Goal: Task Accomplishment & Management: Use online tool/utility

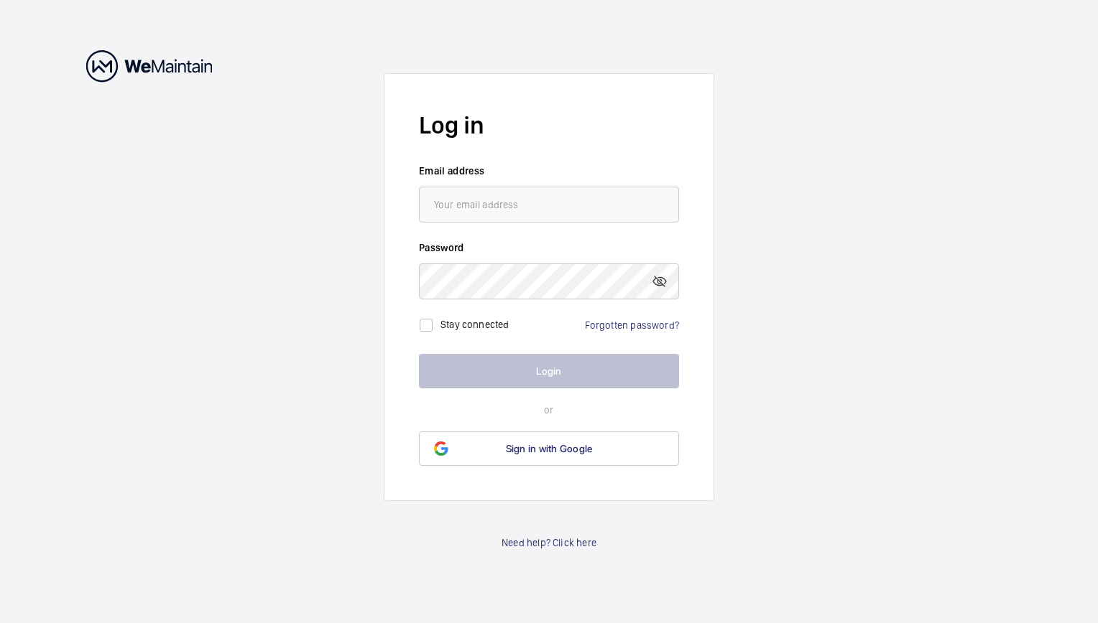
click at [1037, 47] on wm-front-auth-container "Log in Email address Password Stay connected Forgotten password? Login or Sign …" at bounding box center [549, 311] width 1098 height 623
drag, startPoint x: 926, startPoint y: 0, endPoint x: 854, endPoint y: 219, distance: 230.5
click at [854, 219] on wm-front-auth-container "Log in Email address Password Stay connected Forgotten password? Login or Sign …" at bounding box center [549, 311] width 1098 height 623
click at [549, 226] on form "Log in Email address Password Stay connected Forgotten password? Login or Sign …" at bounding box center [549, 287] width 330 height 428
click at [557, 208] on input "email" at bounding box center [549, 205] width 260 height 36
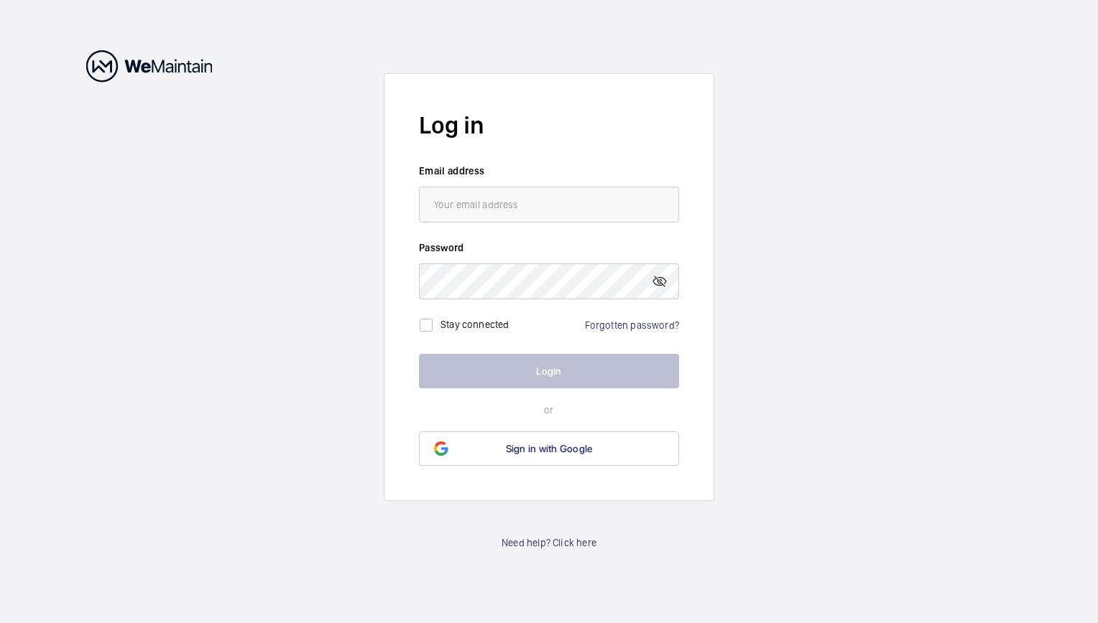
drag, startPoint x: 1018, startPoint y: 116, endPoint x: 728, endPoint y: 26, distance: 303.8
click at [1018, 116] on wm-front-auth-container "Log in Email address Password Stay connected Forgotten password? Login or Sign …" at bounding box center [549, 311] width 1098 height 623
click at [470, 209] on input "email" at bounding box center [549, 205] width 260 height 36
paste input "[EMAIL_ADDRESS][DOMAIN_NAME]"
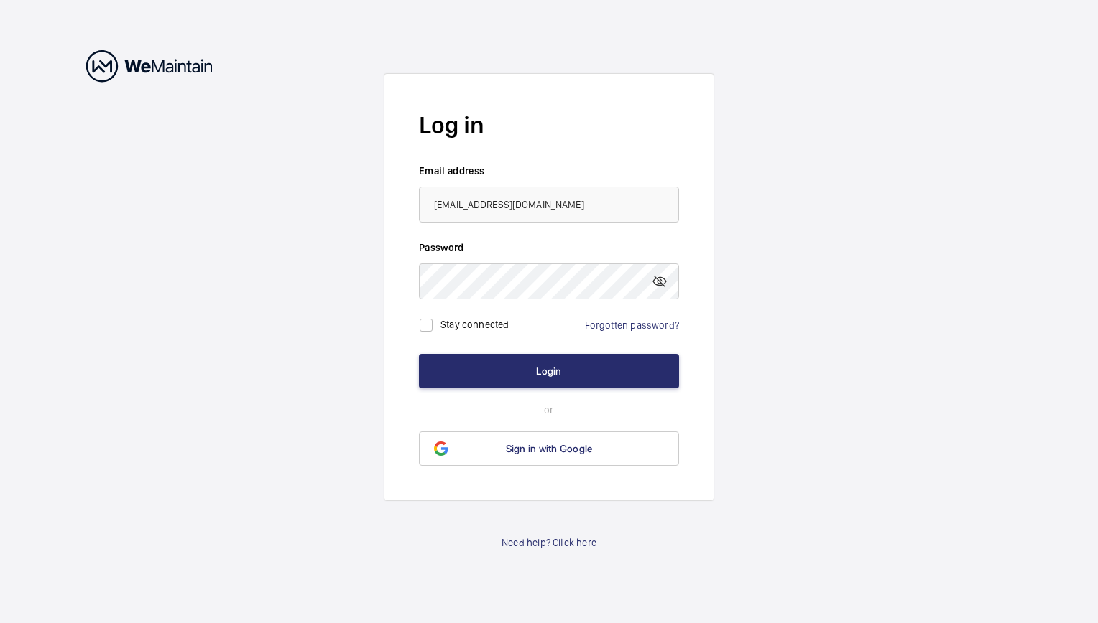
click at [772, 220] on wm-front-auth-container "Log in Email address [EMAIL_ADDRESS][DOMAIN_NAME] Password Stay connected Forgo…" at bounding box center [549, 311] width 1098 height 623
click at [601, 218] on input "[EMAIL_ADDRESS][DOMAIN_NAME]" at bounding box center [549, 205] width 260 height 36
type input "[EMAIL_ADDRESS][DOMAIN_NAME]"
click at [754, 202] on wm-front-auth-container "Log in Email address [EMAIL_ADDRESS][DOMAIN_NAME] Password Stay connected Forgo…" at bounding box center [549, 311] width 1098 height 623
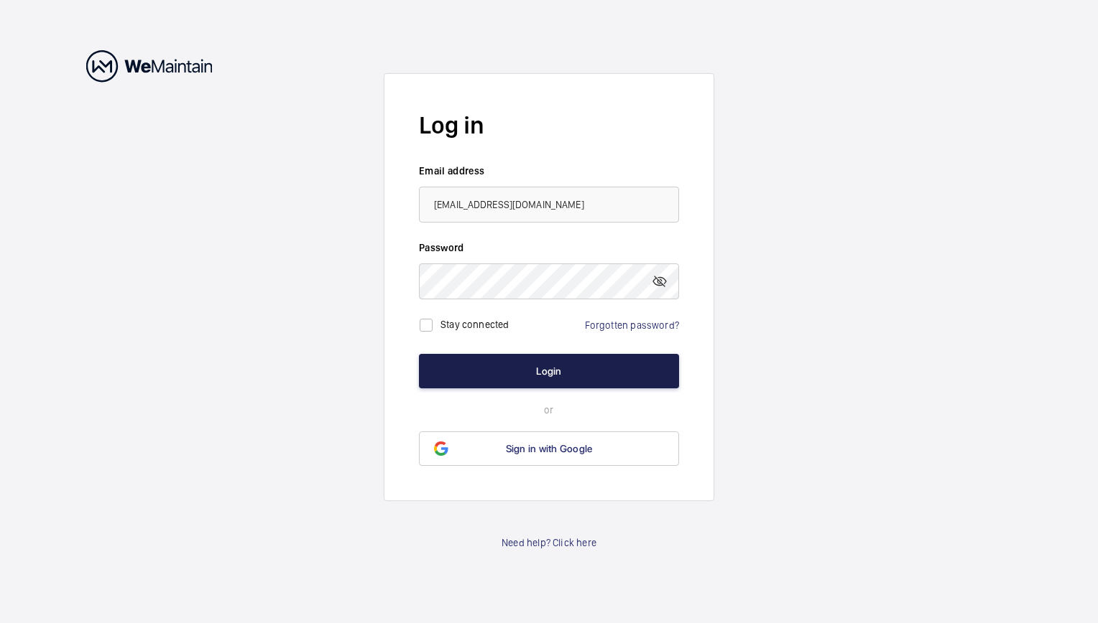
click at [438, 376] on button "Login" at bounding box center [549, 371] width 260 height 34
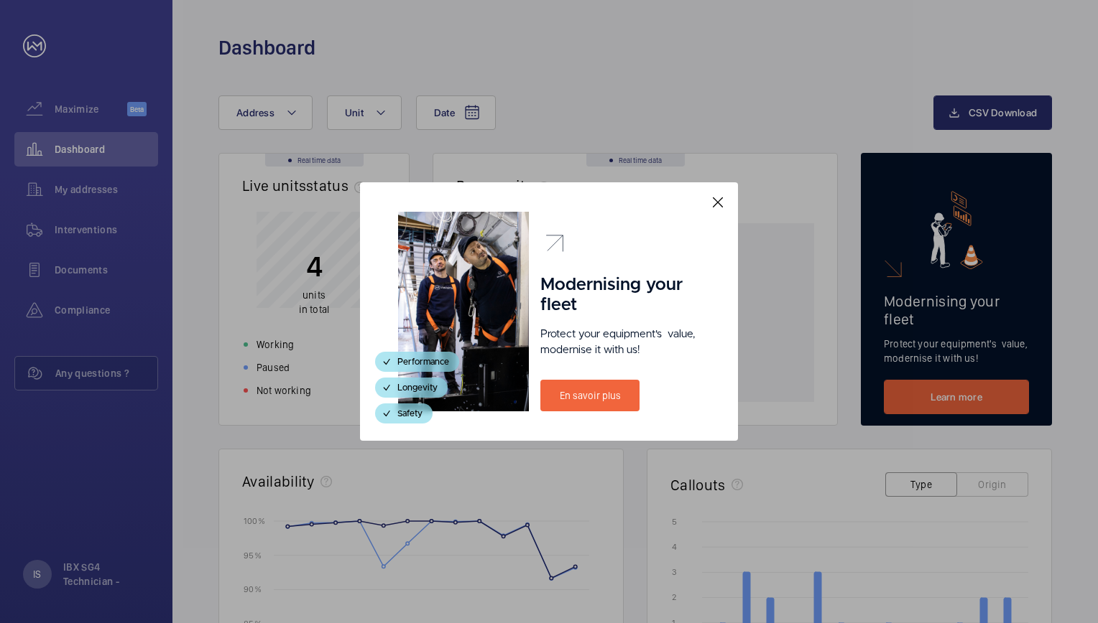
click at [724, 207] on mat-icon at bounding box center [717, 202] width 17 height 17
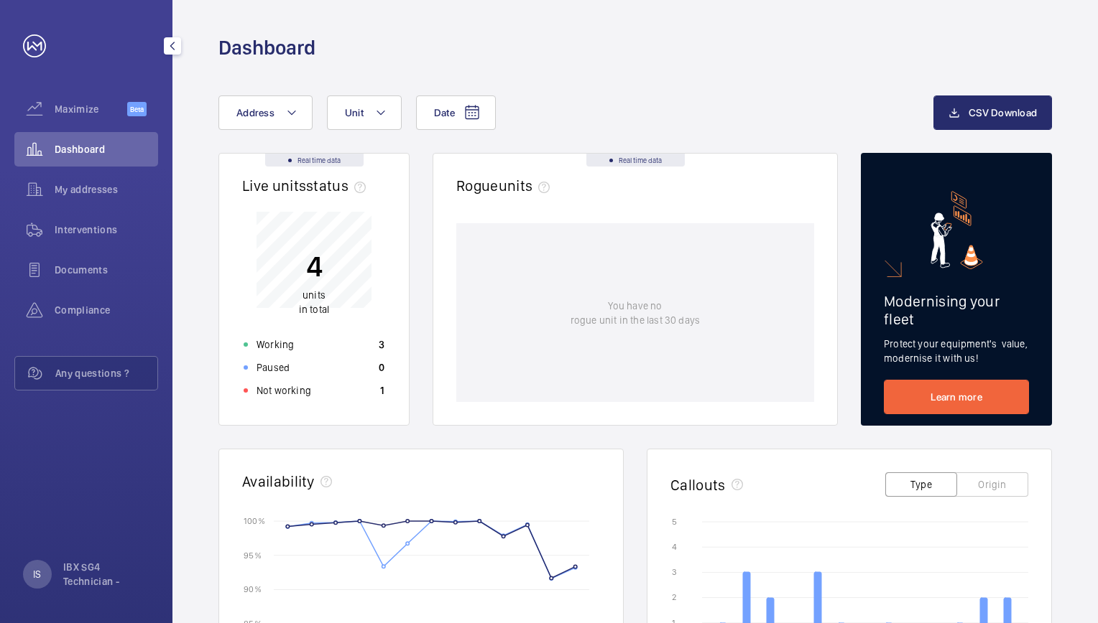
click at [105, 260] on div "Documents" at bounding box center [86, 270] width 144 height 34
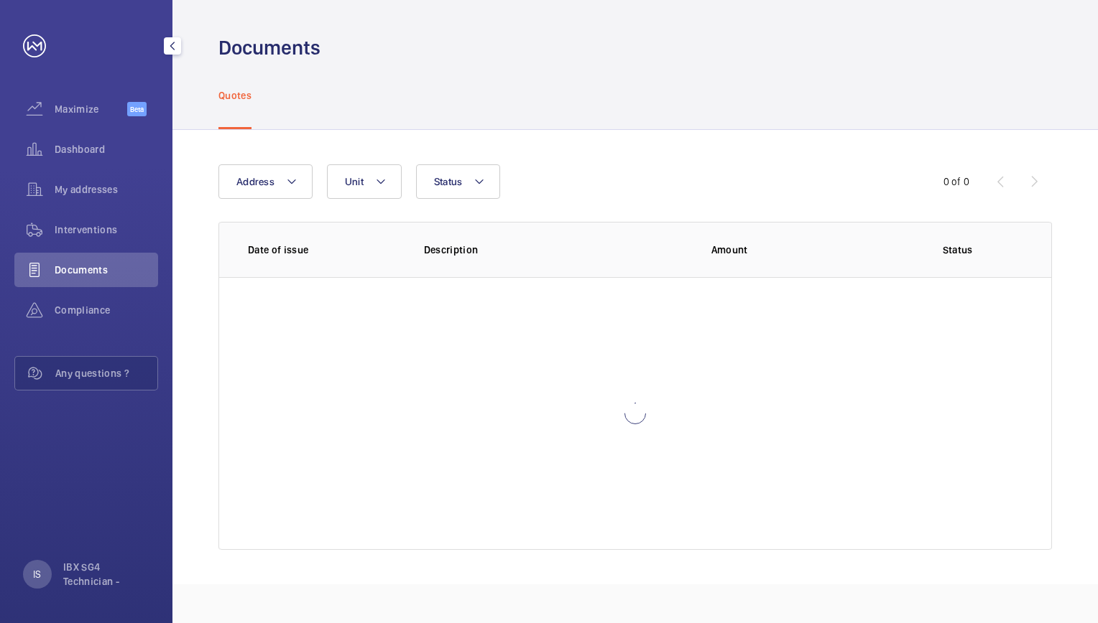
click at [114, 230] on span "Interventions" at bounding box center [106, 230] width 103 height 14
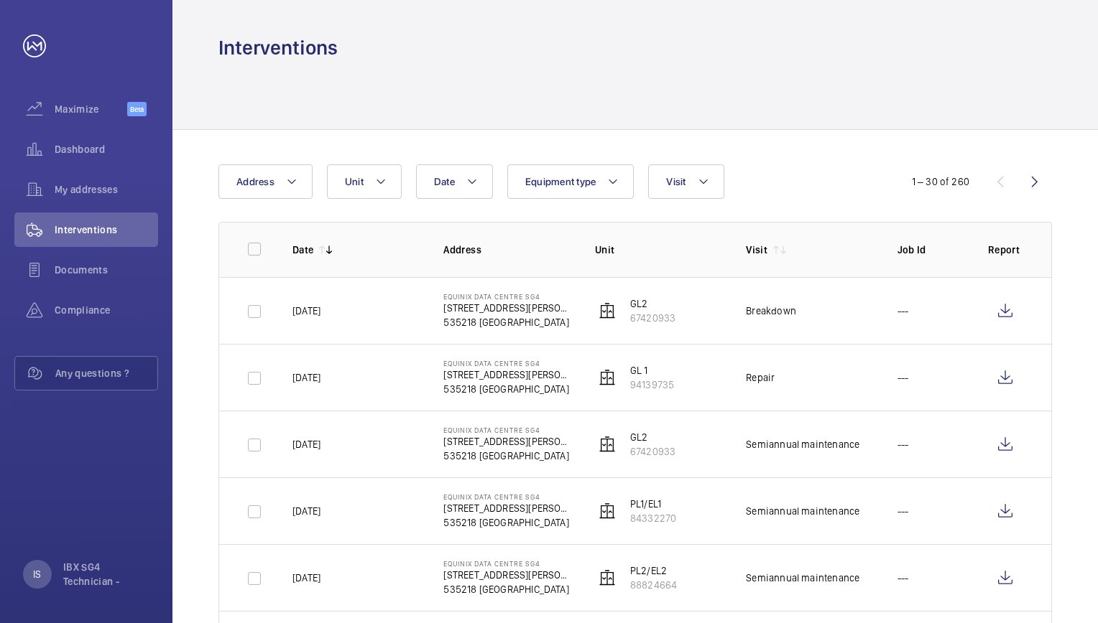
click at [336, 302] on td "[DATE]" at bounding box center [344, 310] width 151 height 67
click at [320, 311] on p "[DATE]" at bounding box center [306, 311] width 28 height 14
click at [995, 307] on wm-front-icon-button at bounding box center [1005, 311] width 34 height 34
